Goal: Task Accomplishment & Management: Complete application form

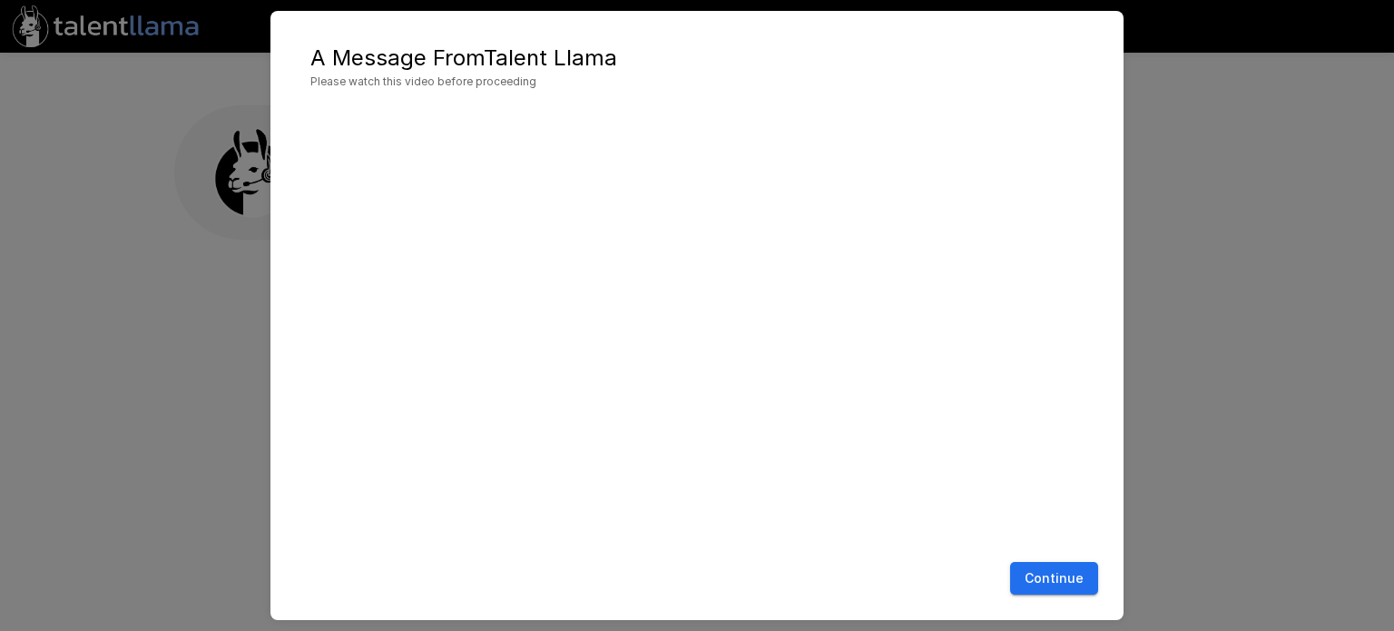
click at [1027, 587] on button "Continue" at bounding box center [1054, 579] width 88 height 34
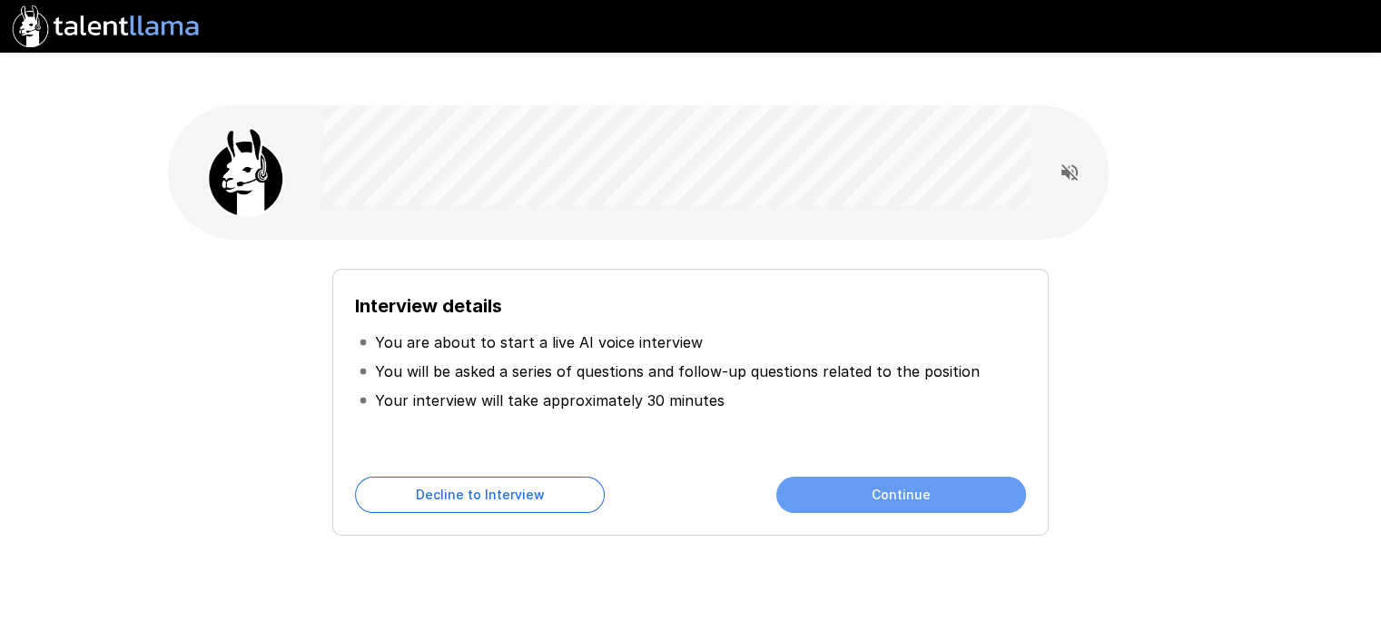
click at [840, 477] on button "Continue" at bounding box center [901, 495] width 250 height 36
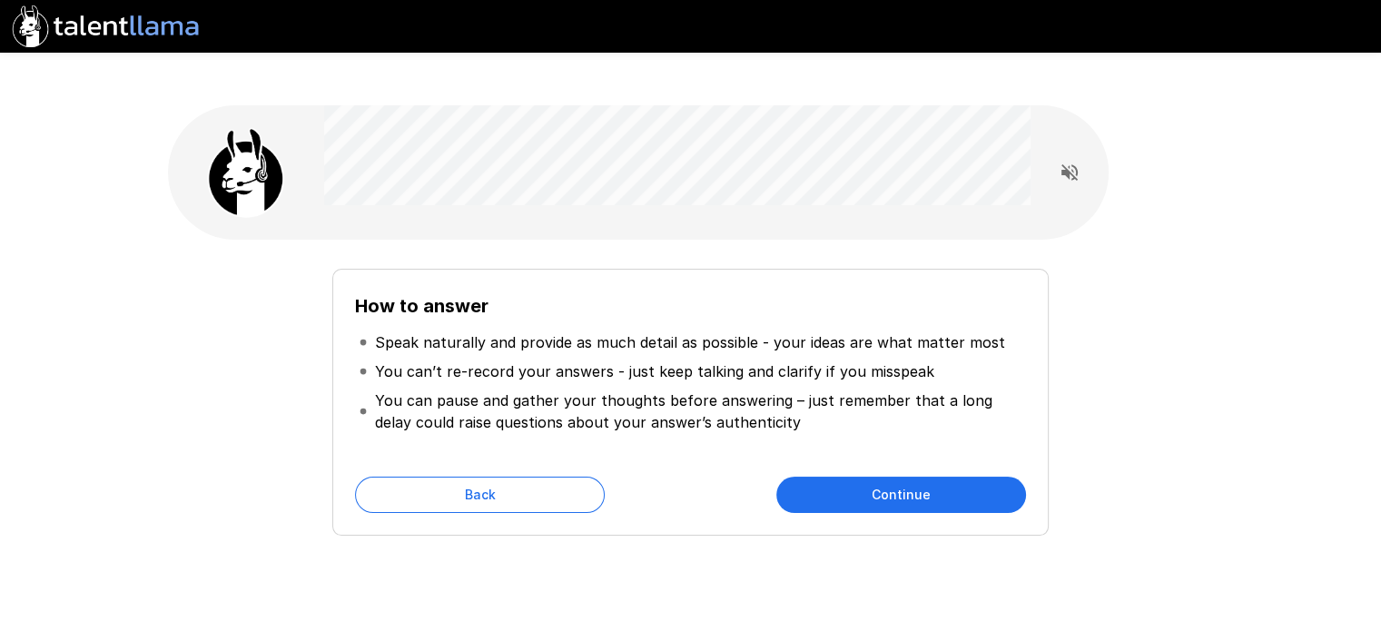
click at [821, 477] on button "Continue" at bounding box center [901, 495] width 250 height 36
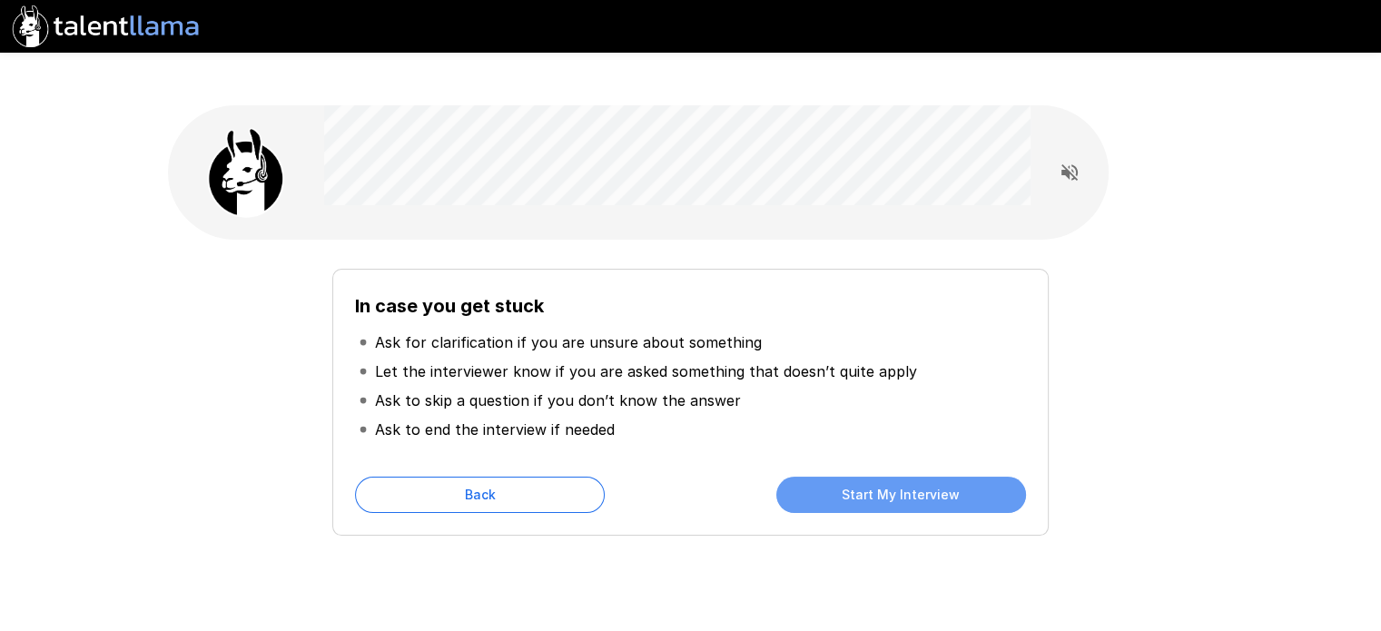
click at [807, 477] on button "Start My Interview" at bounding box center [901, 495] width 250 height 36
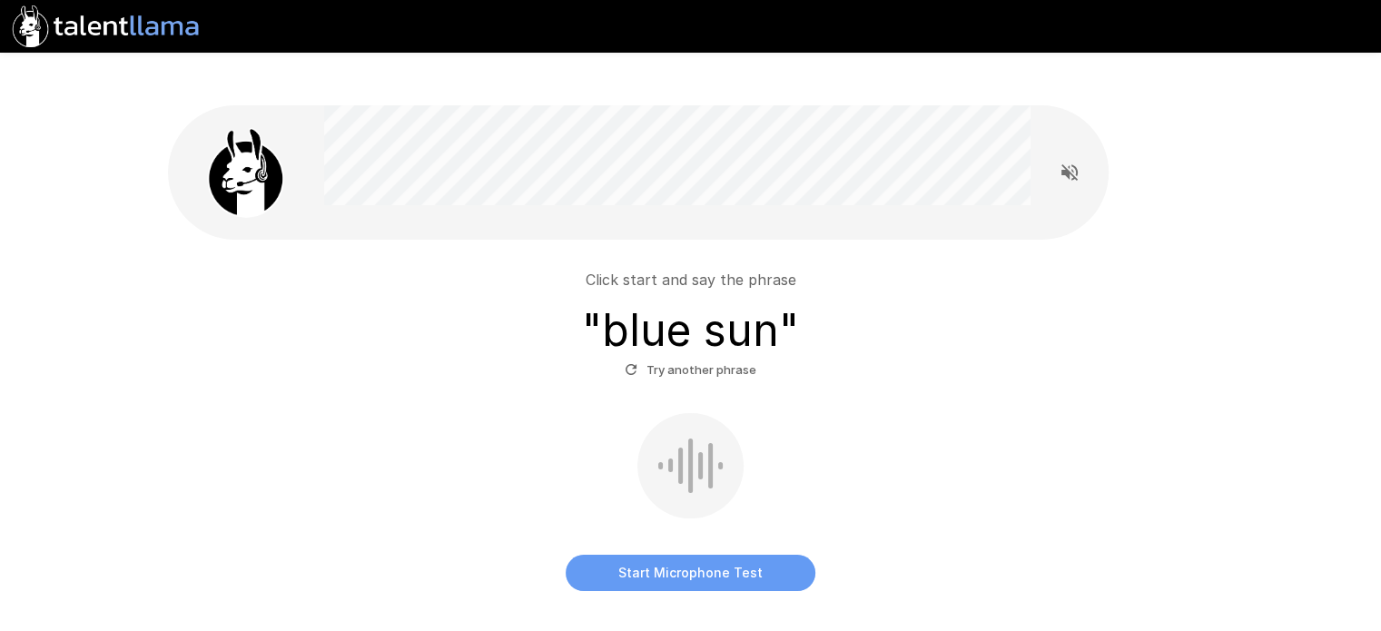
click at [662, 555] on button "Start Microphone Test" at bounding box center [691, 573] width 250 height 36
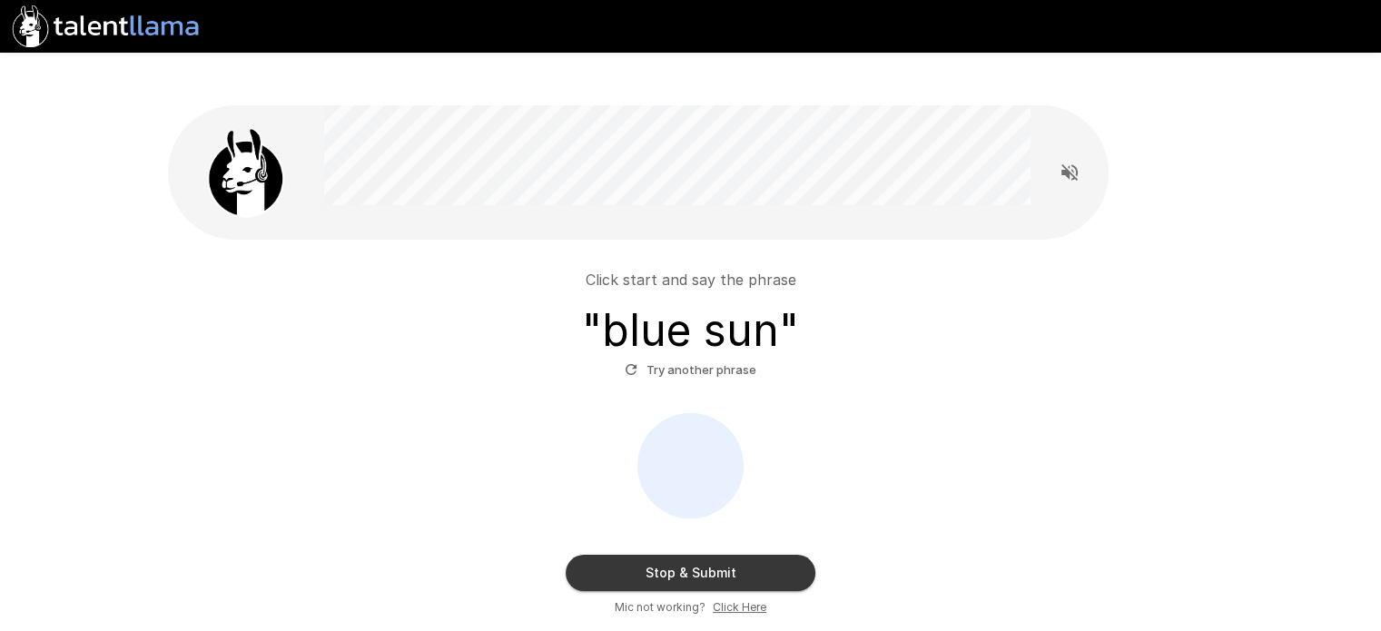
click at [744, 555] on button "Stop & Submit" at bounding box center [691, 573] width 250 height 36
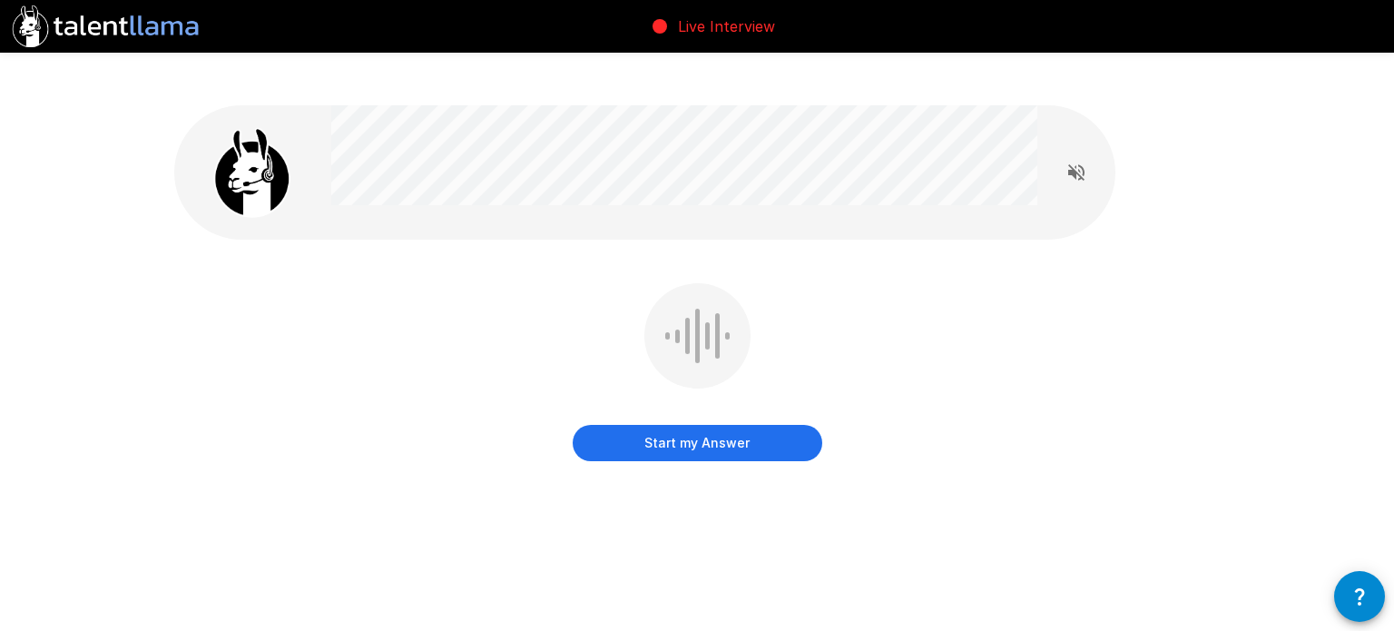
click at [735, 425] on button "Start my Answer" at bounding box center [698, 443] width 250 height 36
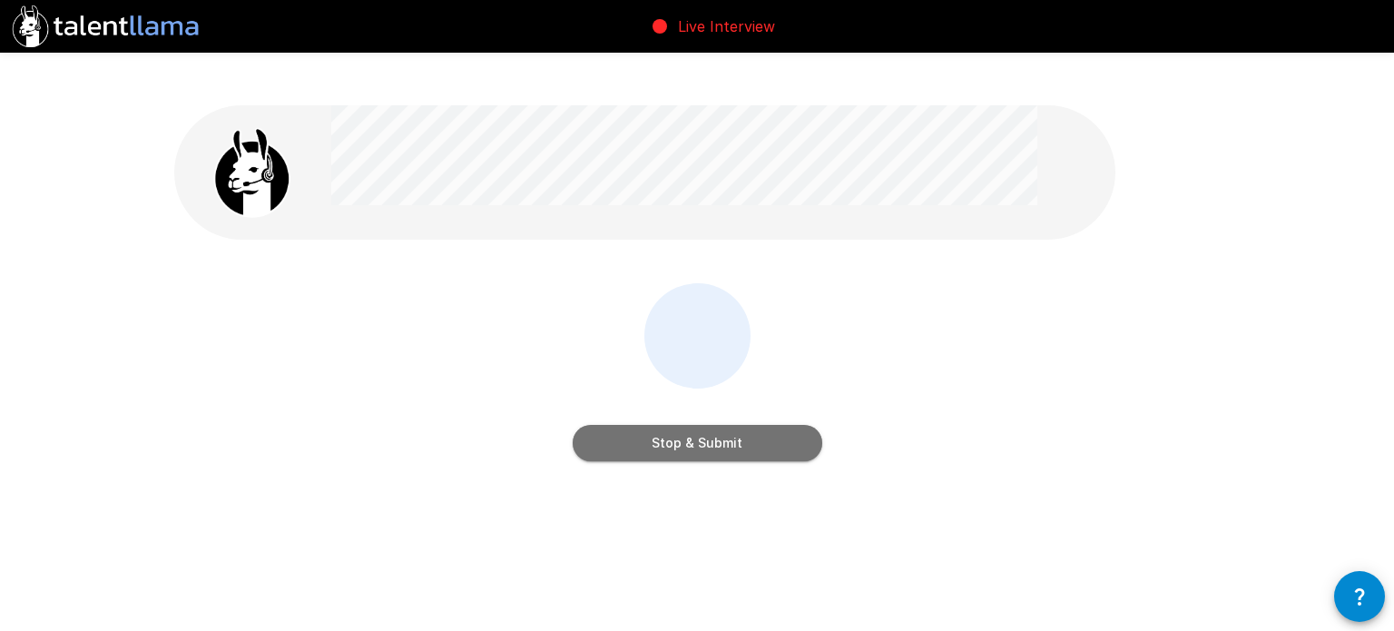
click at [723, 425] on button "Stop & Submit" at bounding box center [698, 443] width 250 height 36
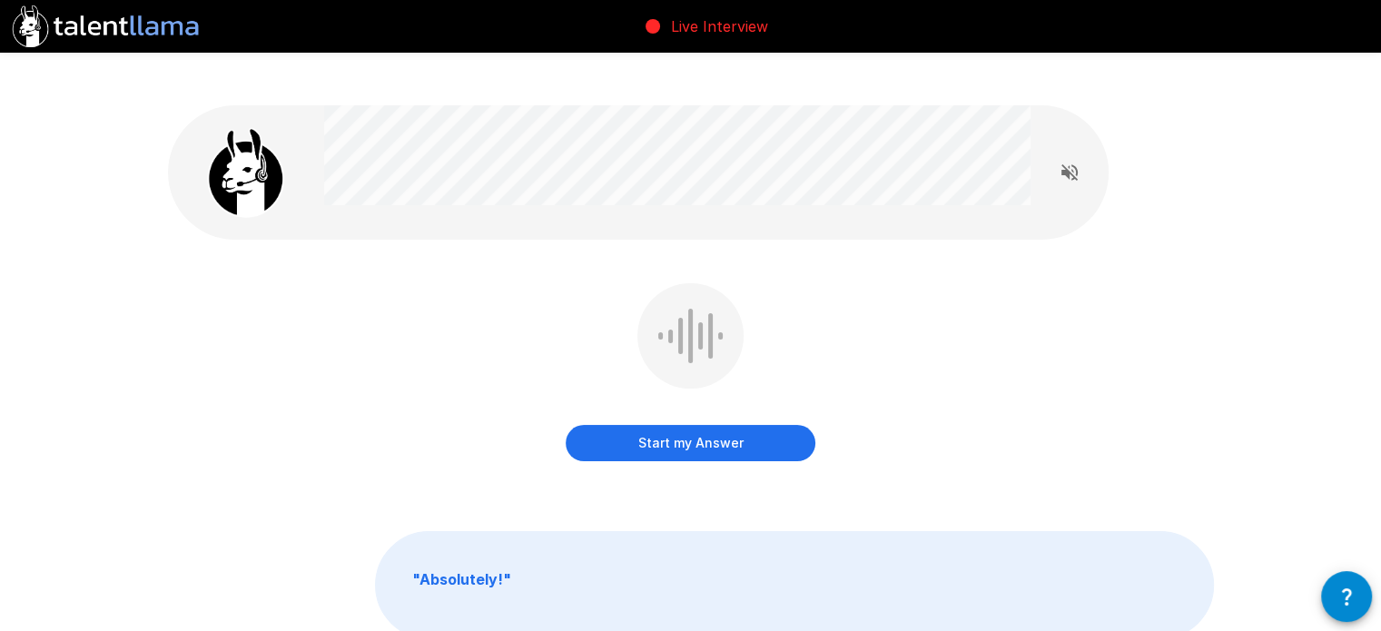
click at [679, 425] on button "Start my Answer" at bounding box center [691, 443] width 250 height 36
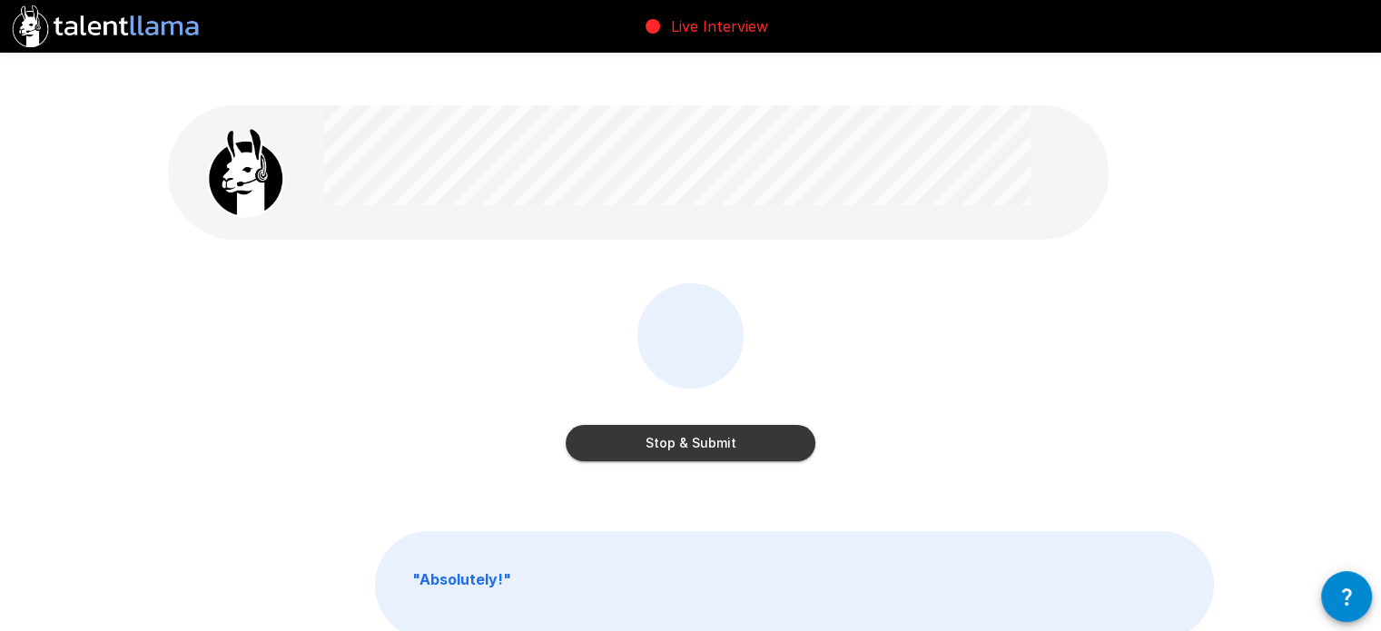
click at [726, 425] on button "Stop & Submit" at bounding box center [691, 443] width 250 height 36
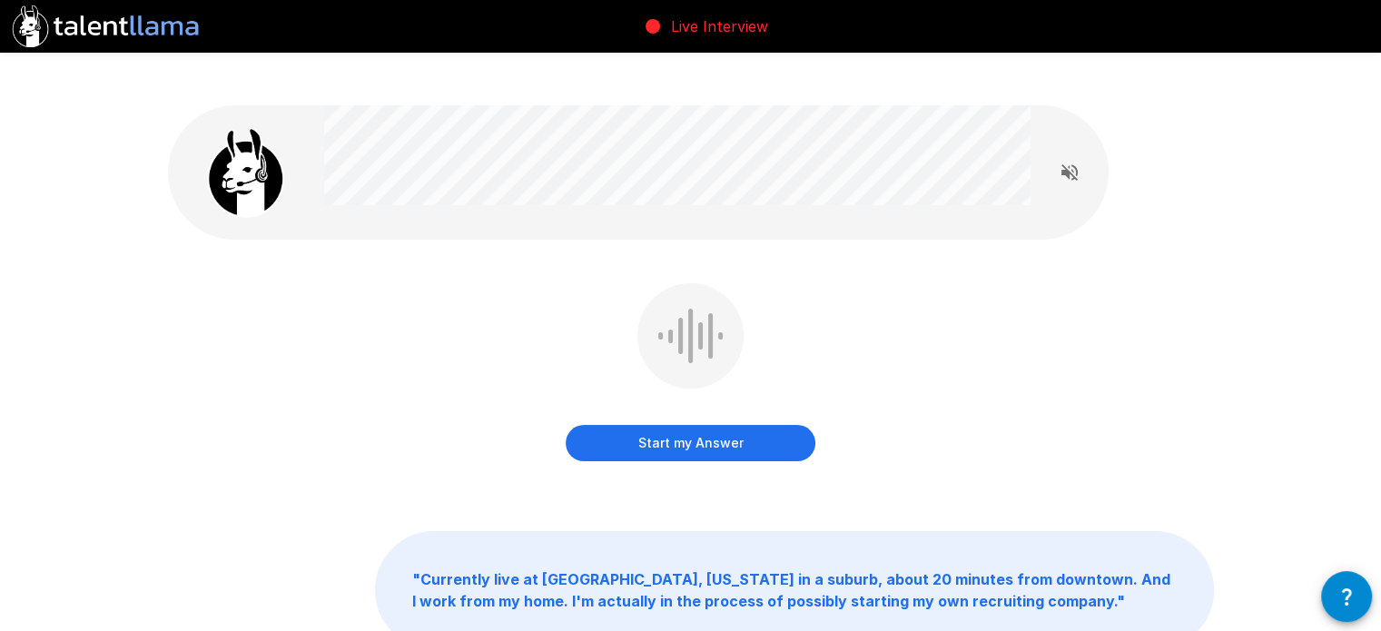
click at [705, 425] on button "Start my Answer" at bounding box center [691, 443] width 250 height 36
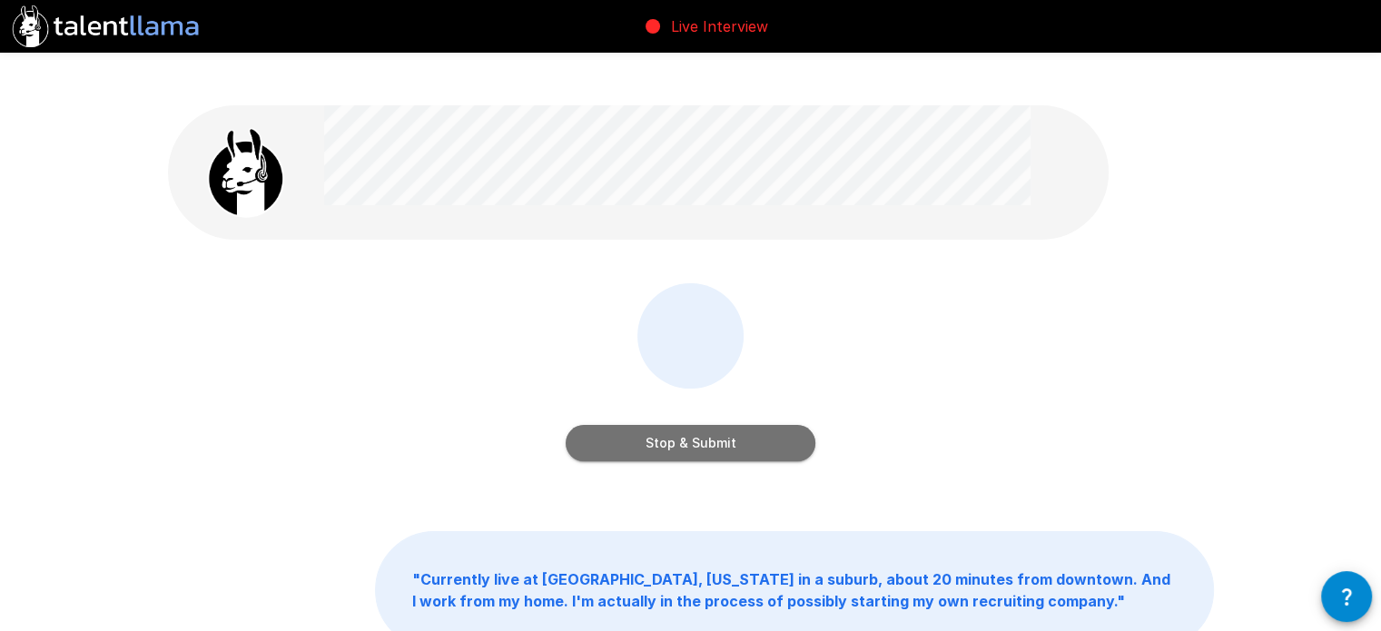
click at [736, 425] on button "Stop & Submit" at bounding box center [691, 443] width 250 height 36
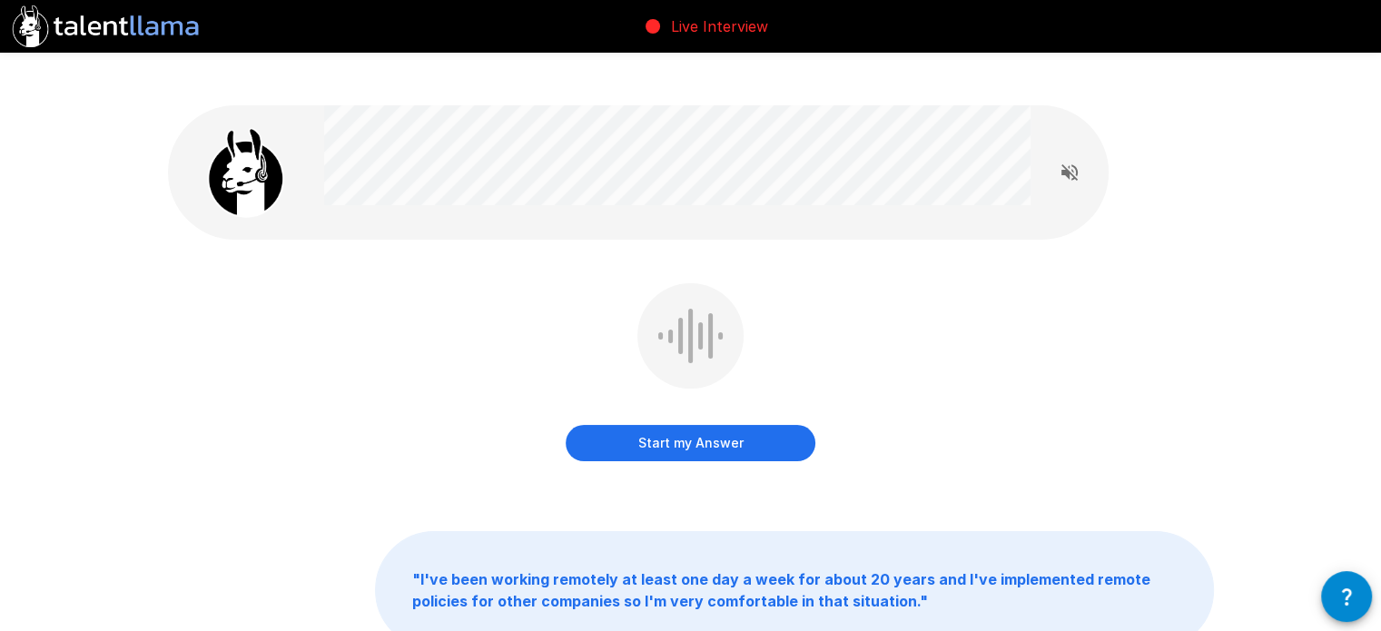
click at [759, 425] on button "Start my Answer" at bounding box center [691, 443] width 250 height 36
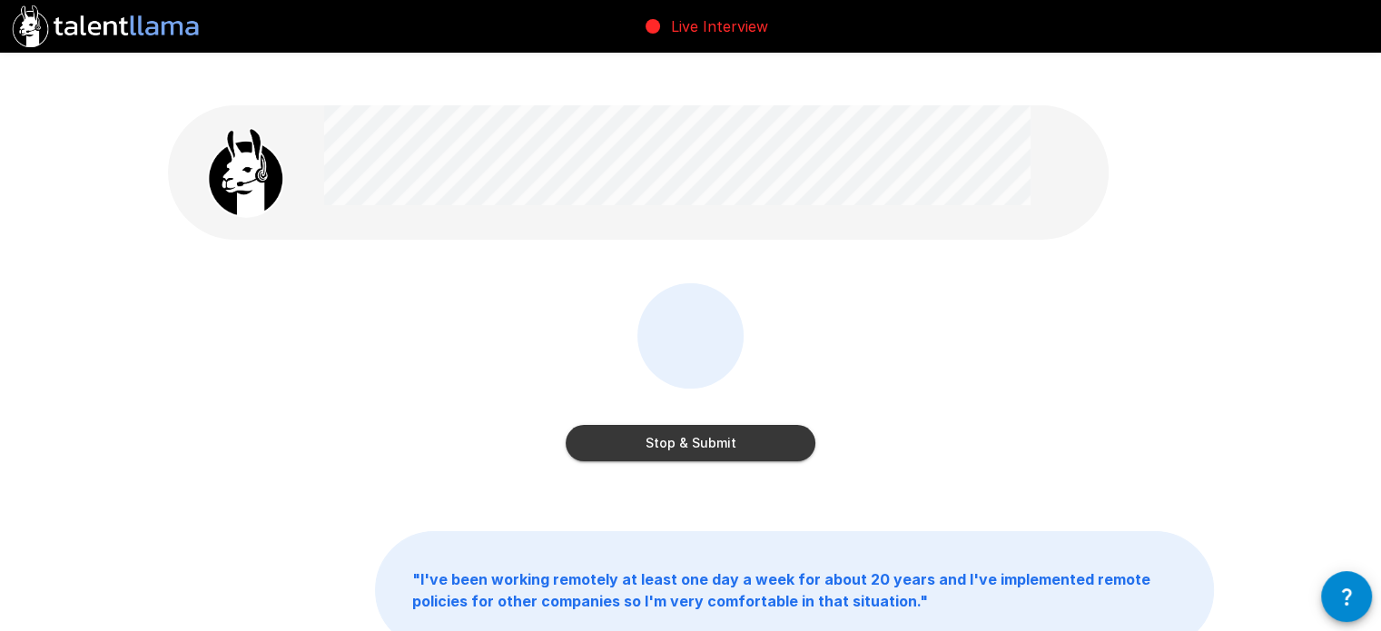
click at [744, 425] on button "Stop & Submit" at bounding box center [691, 443] width 250 height 36
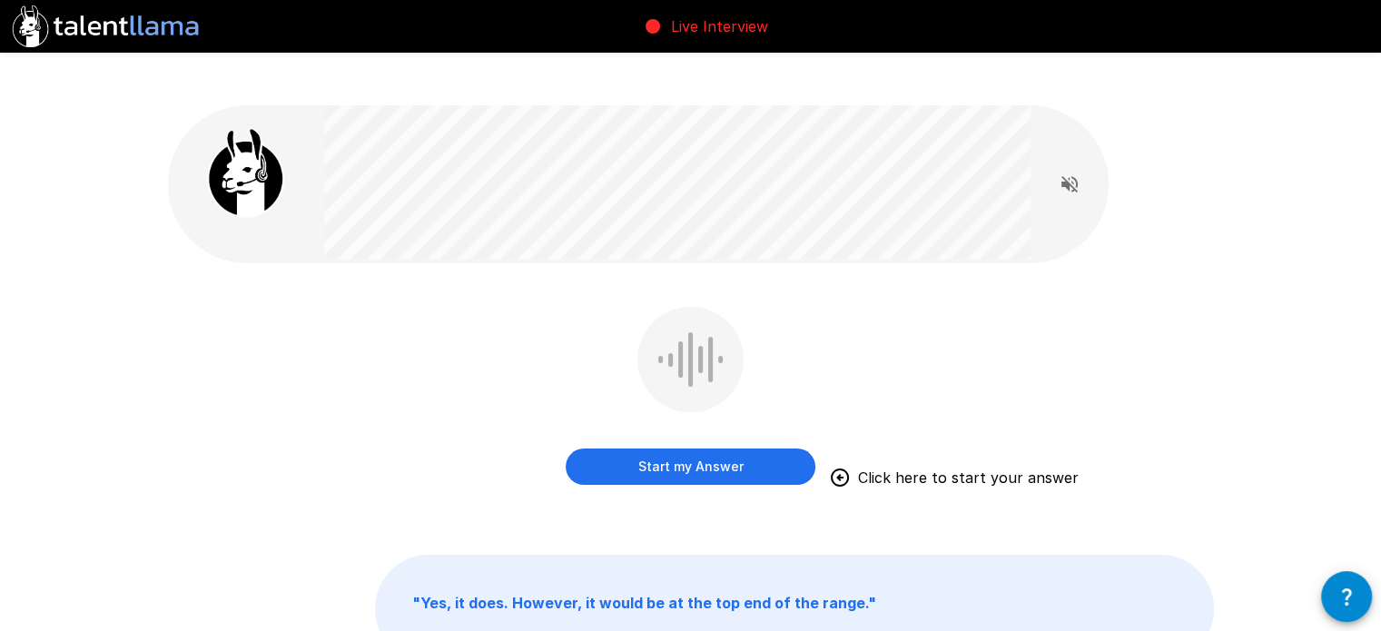
click at [726, 448] on button "Start my Answer" at bounding box center [691, 466] width 250 height 36
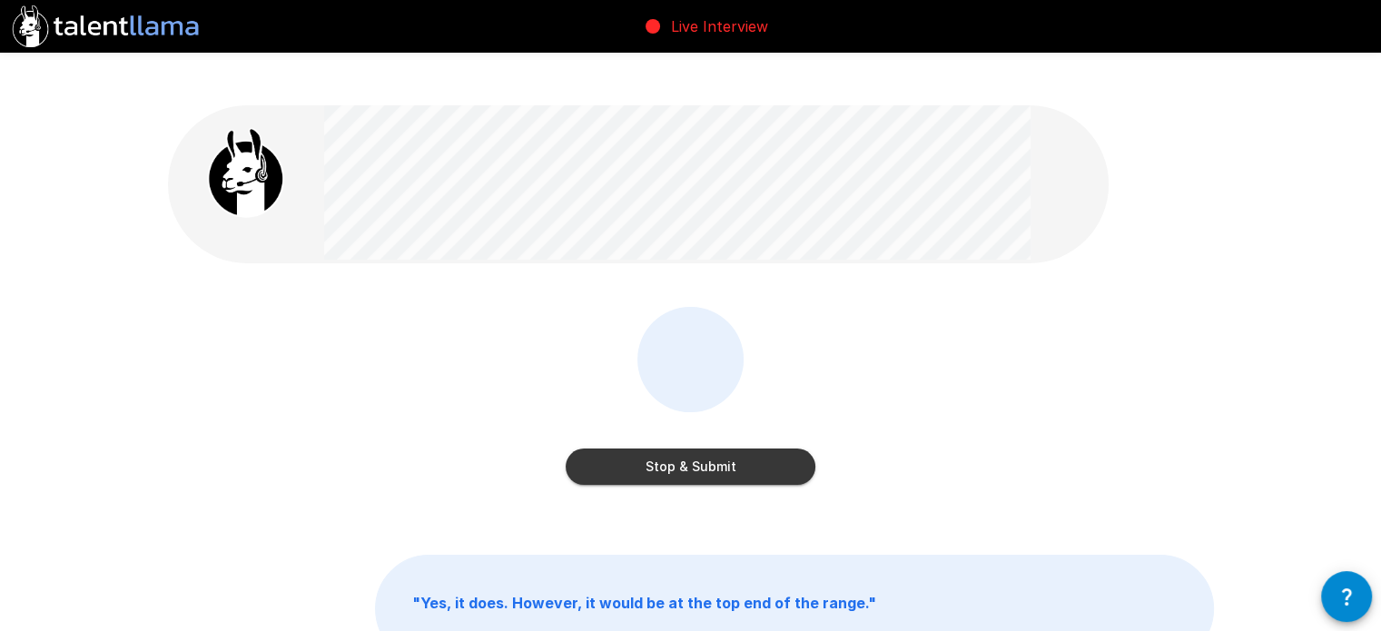
click at [744, 448] on button "Stop & Submit" at bounding box center [691, 466] width 250 height 36
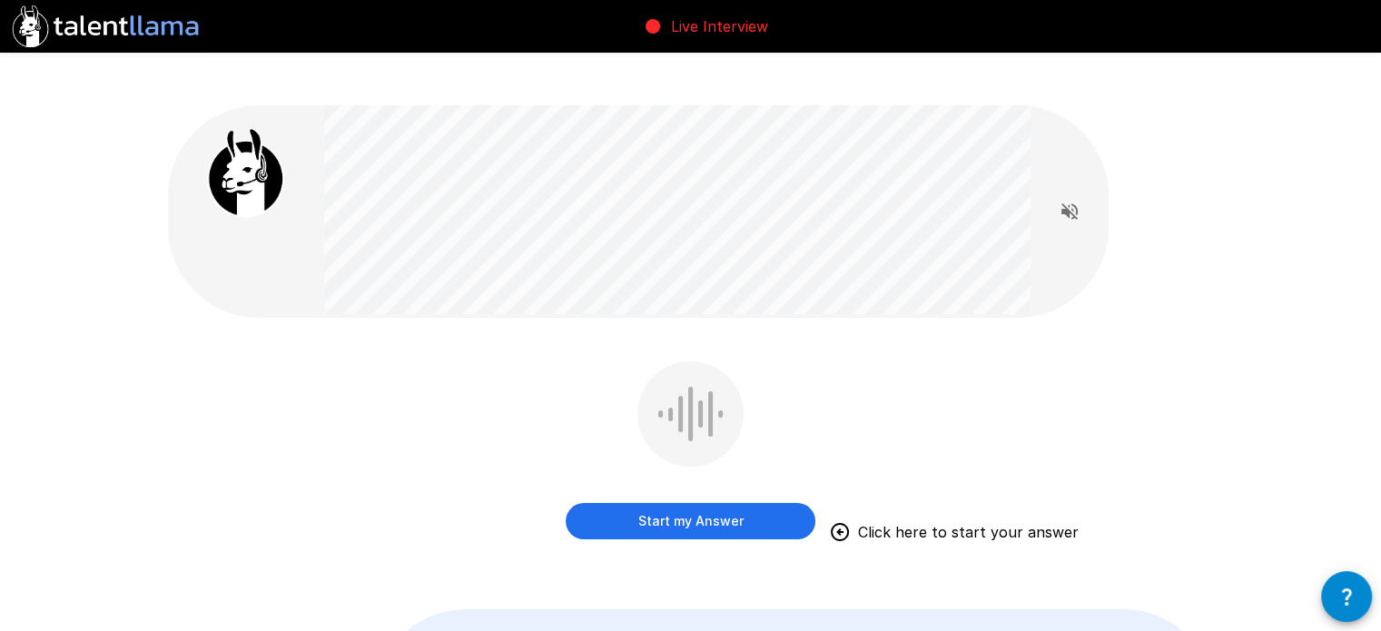
click at [712, 503] on button "Start my Answer" at bounding box center [691, 521] width 250 height 36
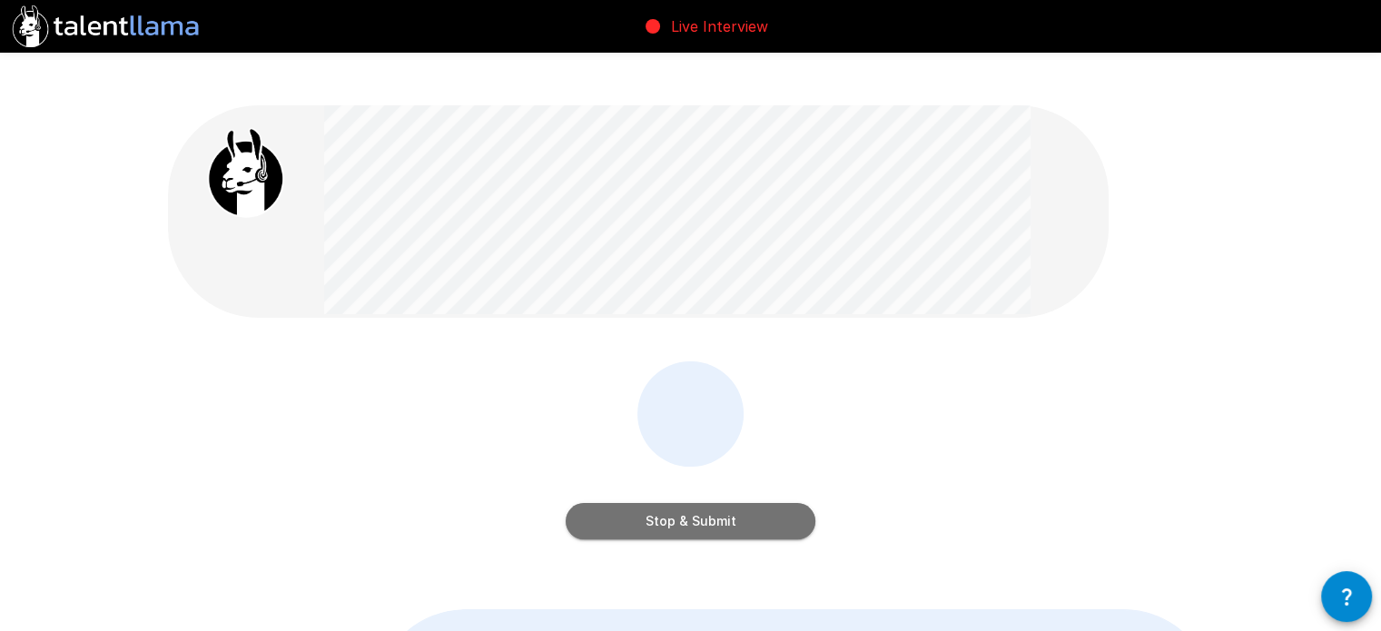
click at [728, 503] on button "Stop & Submit" at bounding box center [691, 521] width 250 height 36
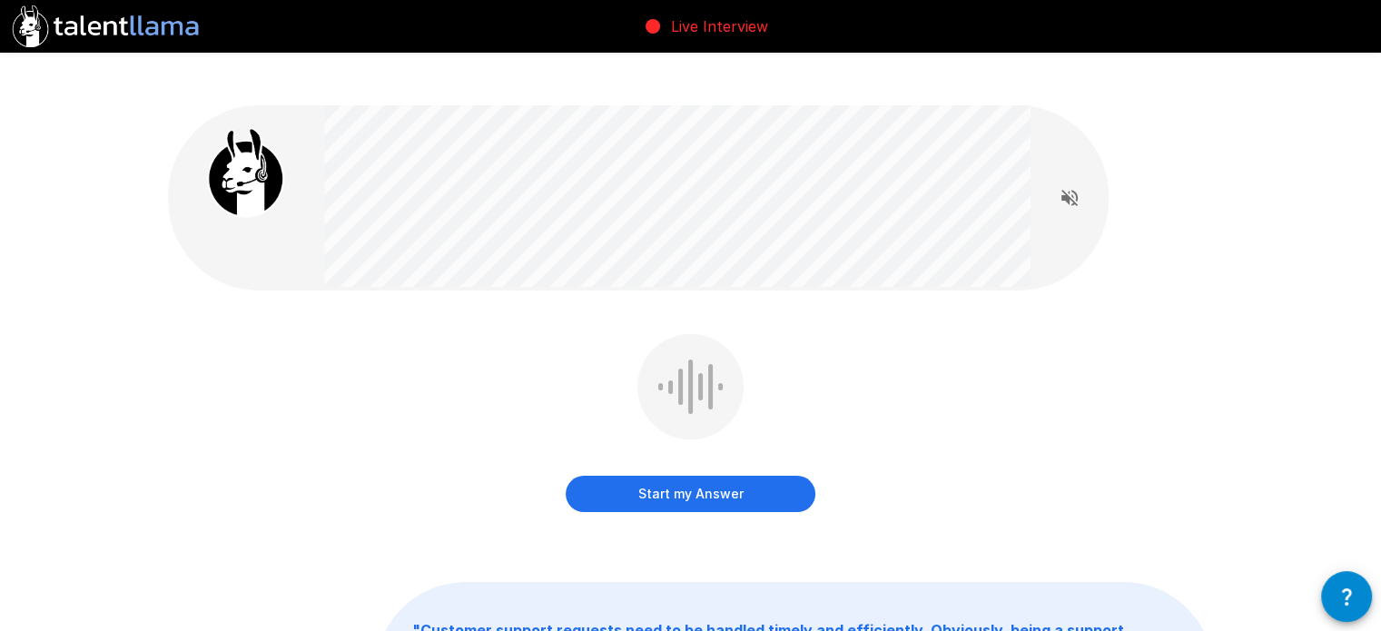
click at [712, 364] on div at bounding box center [710, 386] width 5 height 45
click at [701, 476] on button "Start my Answer" at bounding box center [691, 494] width 250 height 36
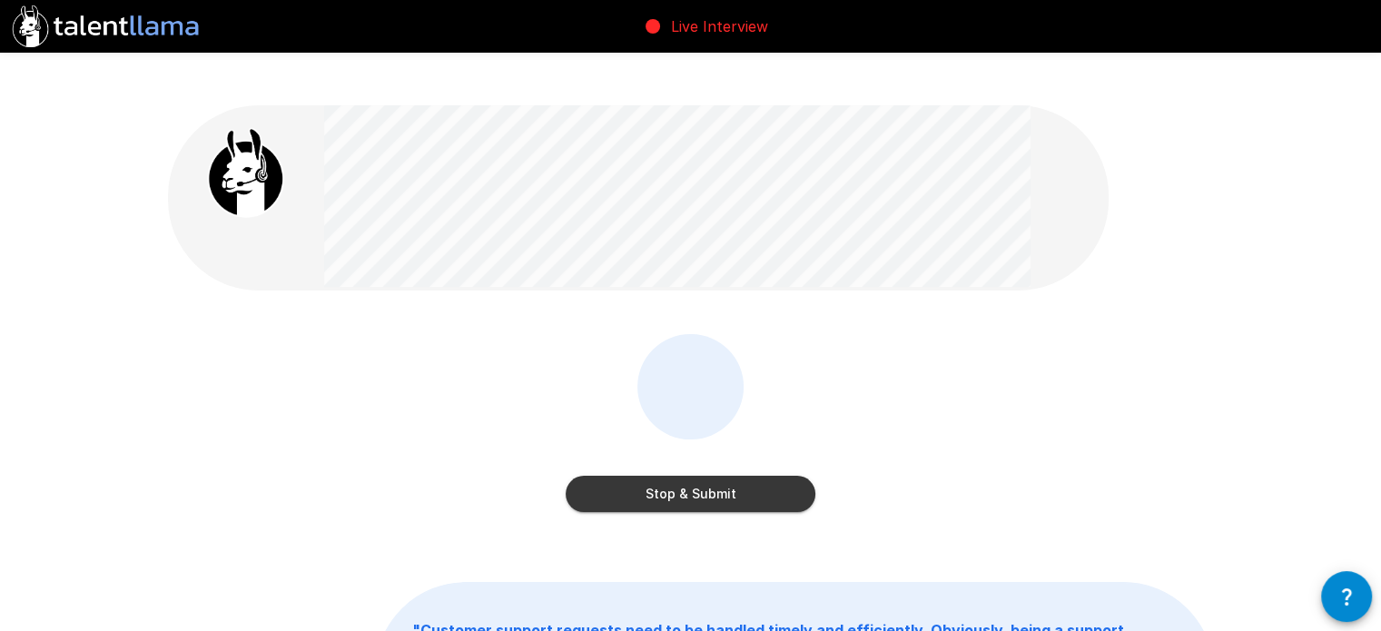
click at [723, 476] on button "Stop & Submit" at bounding box center [691, 494] width 250 height 36
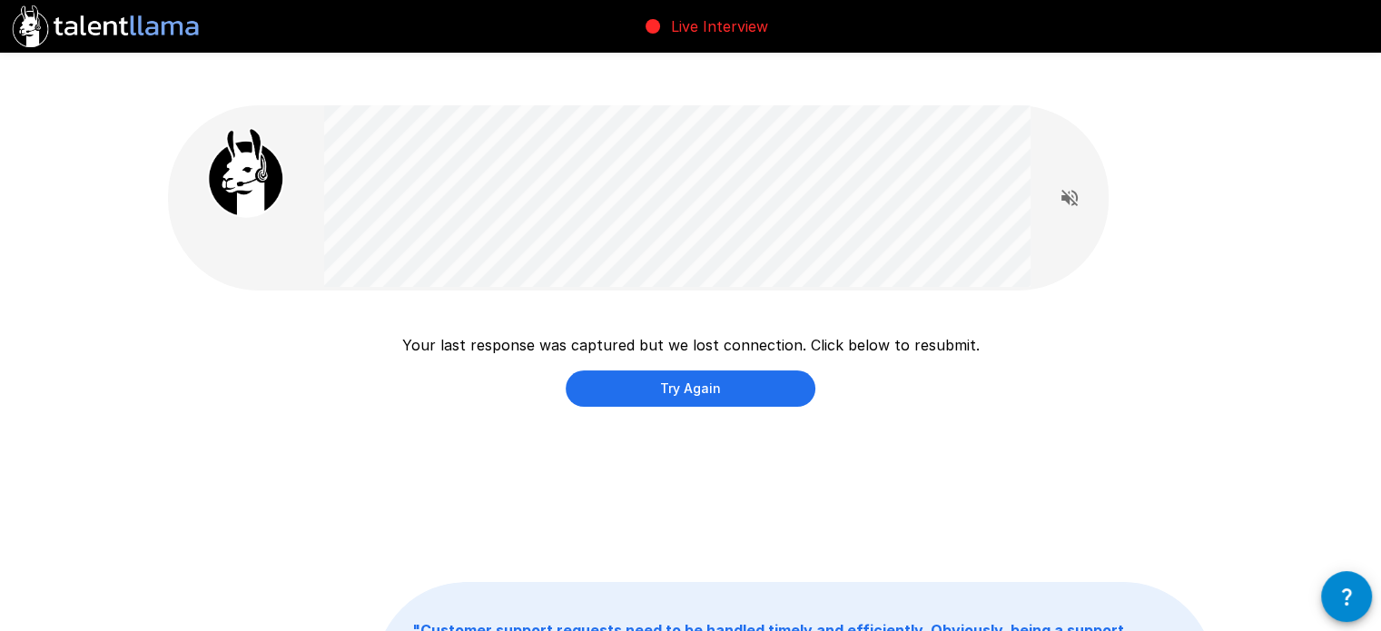
click at [716, 370] on button "Try Again" at bounding box center [691, 388] width 250 height 36
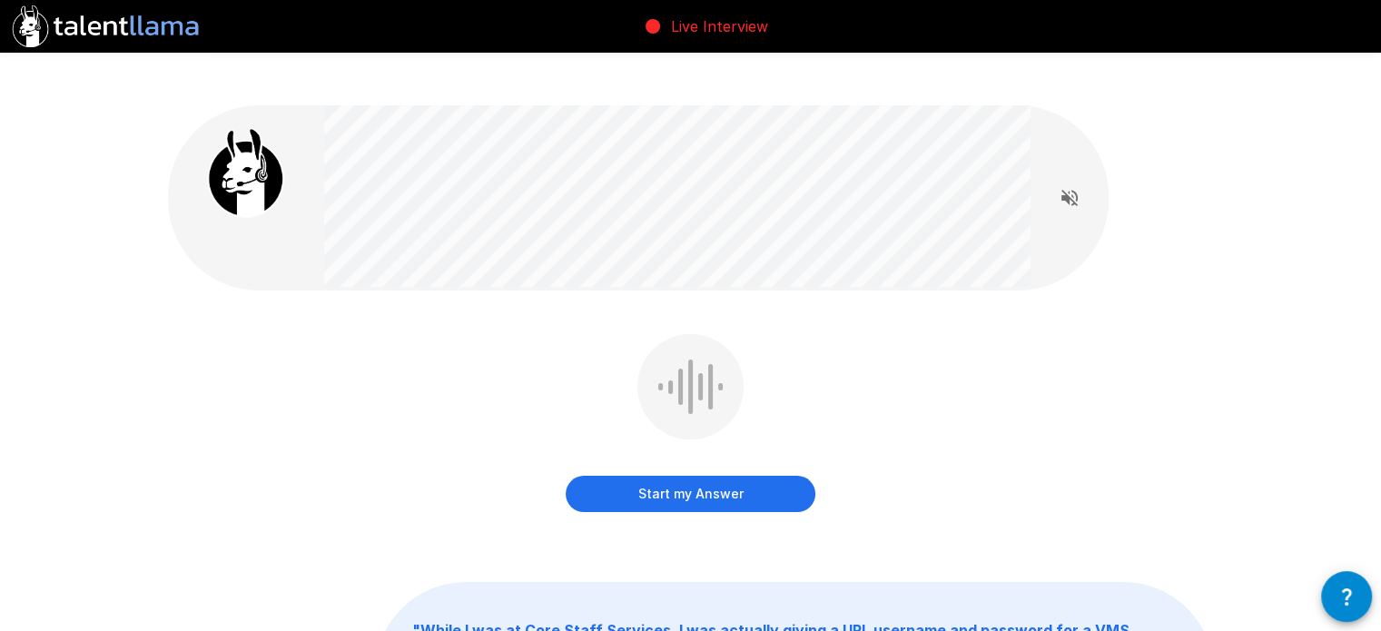
click at [714, 476] on button "Start my Answer" at bounding box center [691, 494] width 250 height 36
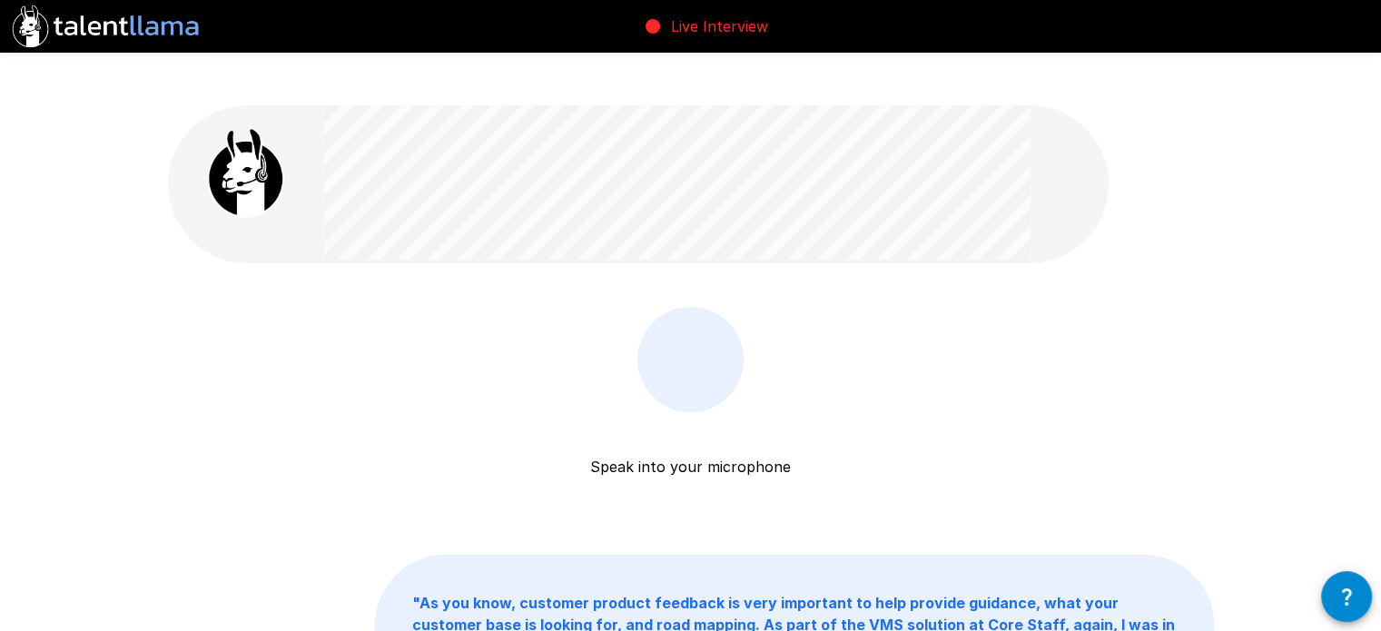
click at [726, 325] on div at bounding box center [690, 359] width 106 height 105
click at [704, 431] on p "Speak into your microphone" at bounding box center [690, 444] width 201 height 65
click at [691, 351] on div at bounding box center [690, 359] width 106 height 105
click at [706, 332] on div at bounding box center [690, 359] width 70 height 54
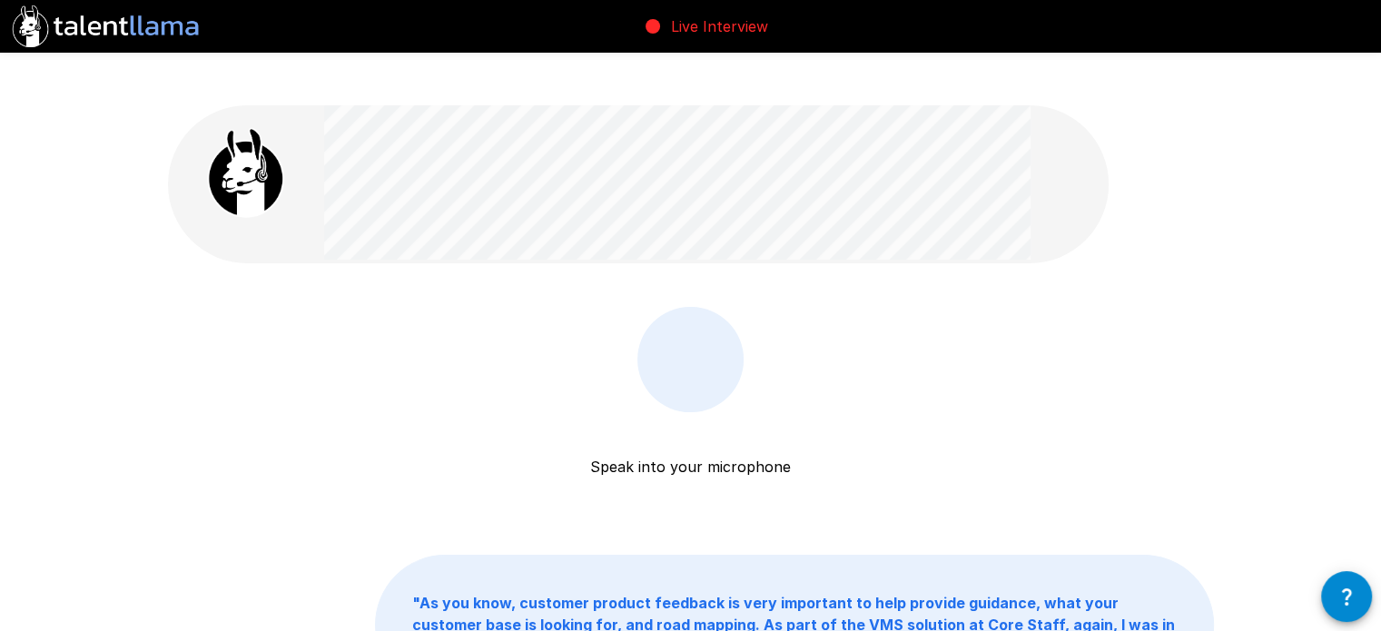
click at [690, 421] on p "Speak into your microphone" at bounding box center [690, 444] width 201 height 65
click at [700, 332] on div at bounding box center [690, 359] width 70 height 54
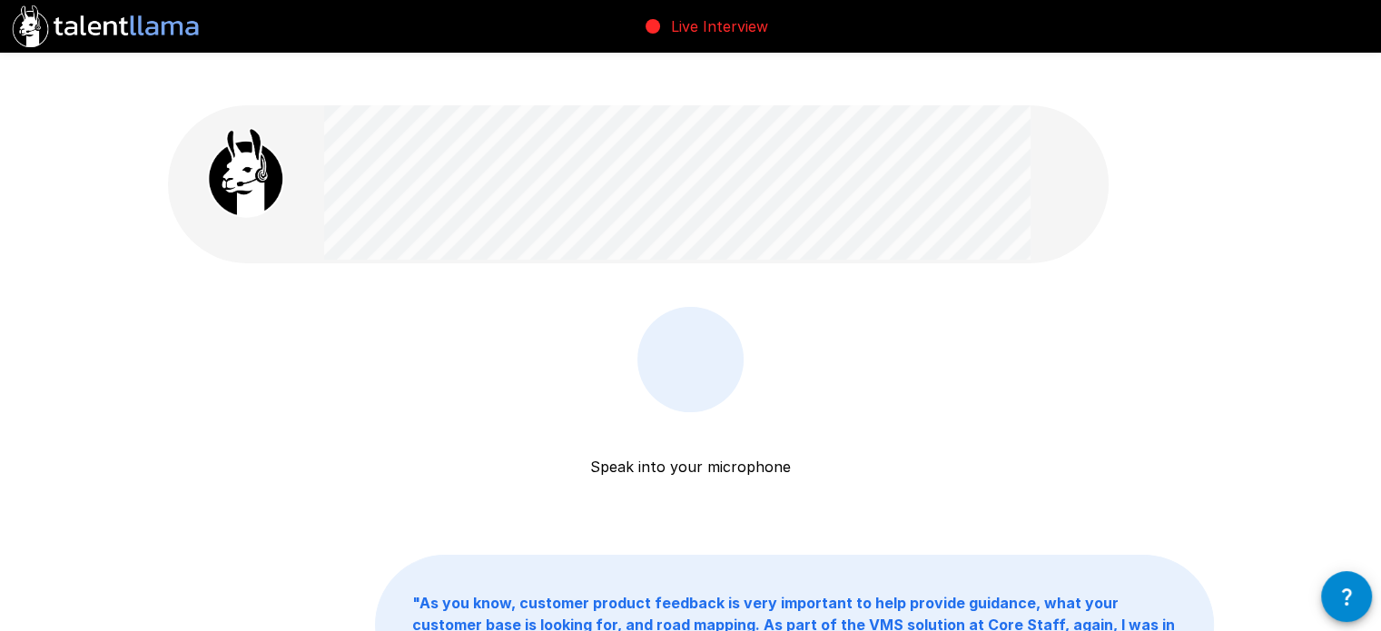
click at [901, 320] on div "Speak into your microphone Stop & Submit" at bounding box center [691, 409] width 1046 height 204
click at [931, 253] on div "Speak into your microphone Stop & Submit " As you know, customer product feedba…" at bounding box center [690, 440] width 1089 height 800
